Goal: Use online tool/utility: Utilize a website feature to perform a specific function

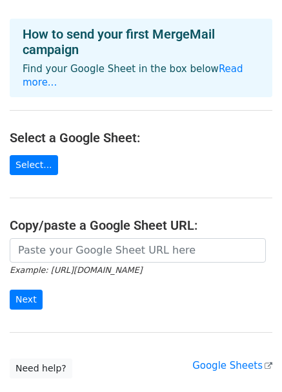
scroll to position [45, 0]
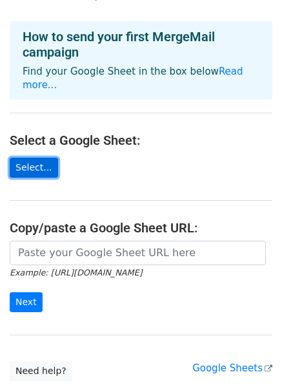
click at [40, 158] on link "Select..." at bounding box center [34, 168] width 48 height 20
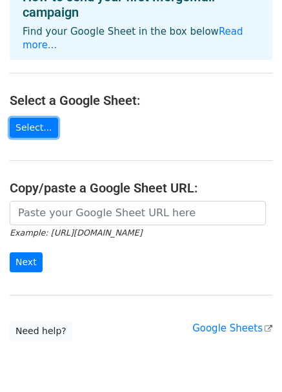
scroll to position [91, 0]
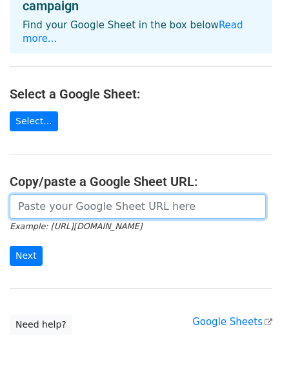
click at [98, 195] on input "url" at bounding box center [138, 207] width 256 height 24
paste input "https://docs.google.com/spreadsheets/d/10qbYbM4618inhNcuyjH0ulVfRzqwE5FvXIp4AK8…"
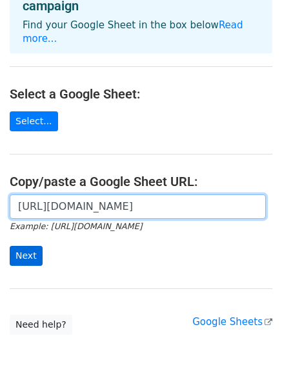
type input "https://docs.google.com/spreadsheets/d/10qbYbM4618inhNcuyjH0ulVfRzqwE5FvXIp4AK8…"
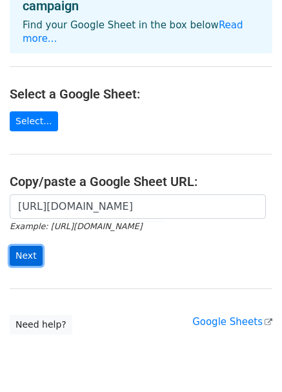
scroll to position [0, 0]
click at [26, 249] on input "Next" at bounding box center [26, 256] width 33 height 20
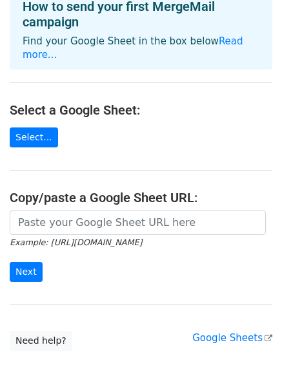
scroll to position [76, 0]
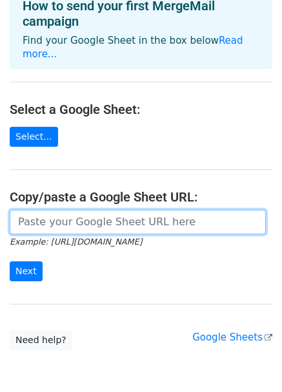
click at [96, 210] on input "url" at bounding box center [138, 222] width 256 height 24
paste input "https://docs.google.com/spreadsheets/d/10qbYbM4618inhNcuyjH0ulVfRzqwE5FvXIp4AK8…"
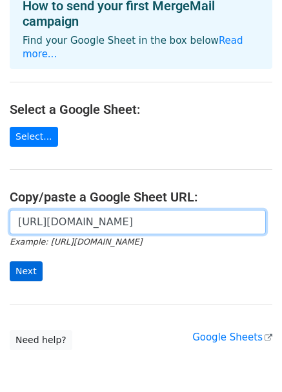
type input "https://docs.google.com/spreadsheets/d/10qbYbM4618inhNcuyjH0ulVfRzqwE5FvXIp4AK8…"
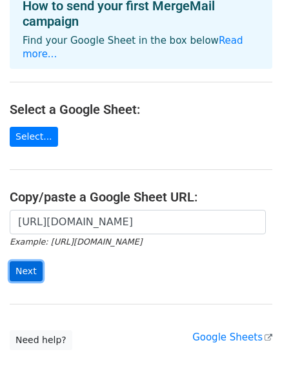
scroll to position [0, 0]
click at [28, 262] on input "Next" at bounding box center [26, 272] width 33 height 20
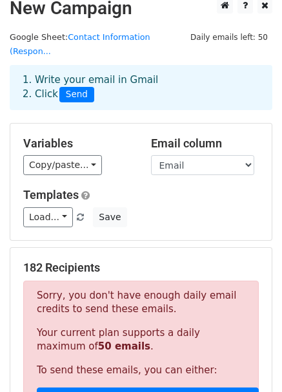
scroll to position [13, 0]
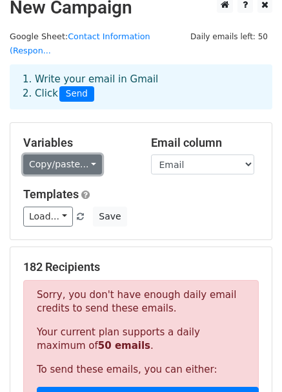
click at [84, 155] on link "Copy/paste..." at bounding box center [62, 165] width 79 height 20
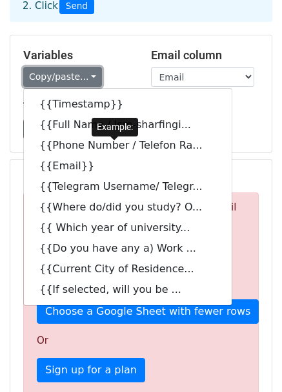
scroll to position [99, 0]
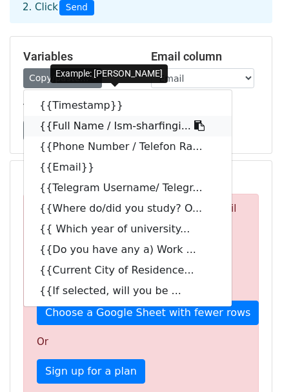
click at [106, 116] on link "{{Full Name / Ism-sharfingi..." at bounding box center [127, 126] width 207 height 21
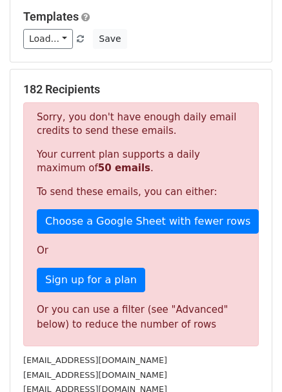
scroll to position [189, 0]
